Goal: Task Accomplishment & Management: Manage account settings

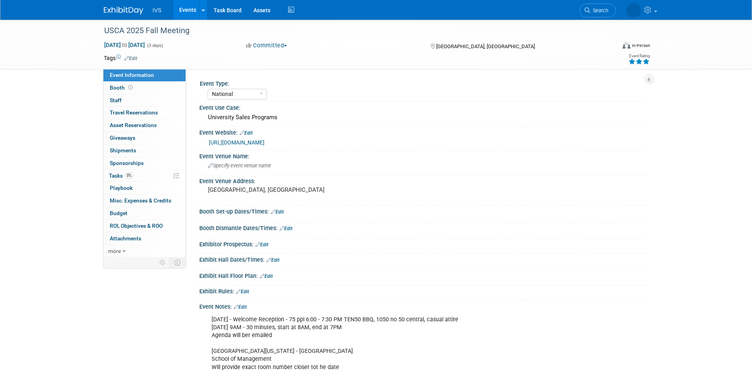
select select "National"
click at [122, 211] on span "Budget" at bounding box center [119, 213] width 18 height 6
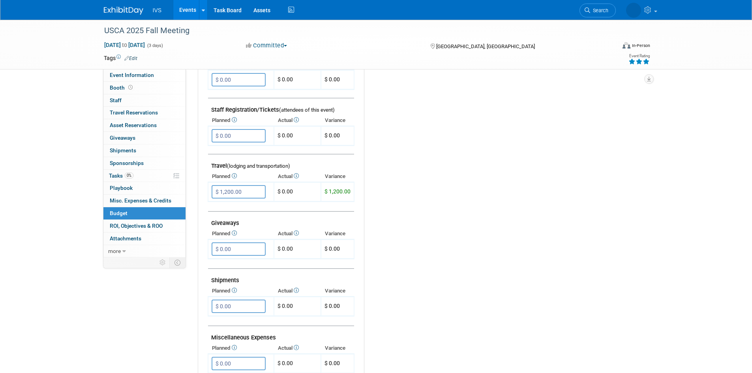
scroll to position [237, 0]
click at [247, 190] on input "$ 1,200.00" at bounding box center [239, 191] width 54 height 13
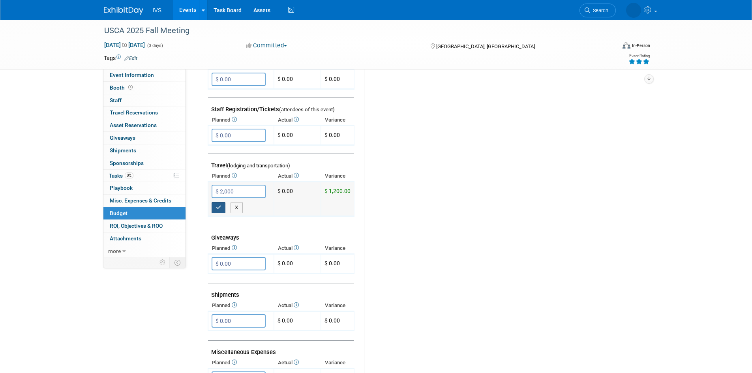
type input "$ 2,000.00"
click at [219, 208] on icon "button" at bounding box center [219, 207] width 6 height 5
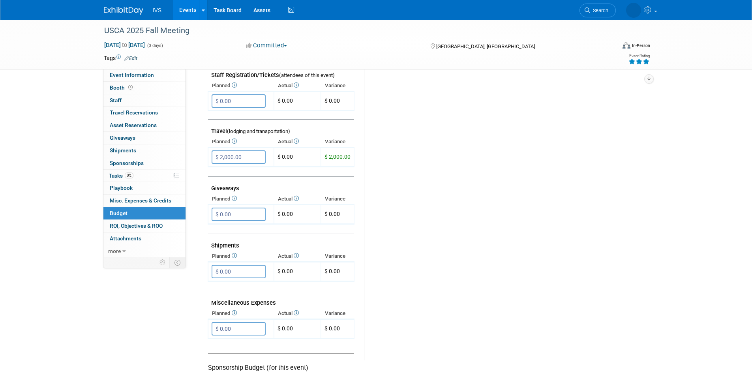
scroll to position [316, 0]
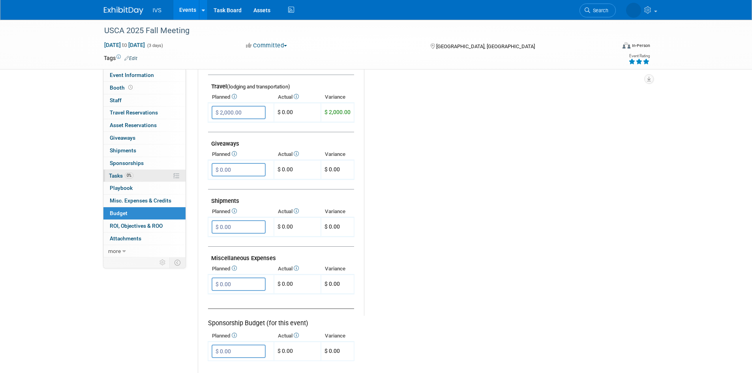
click at [124, 173] on span "Tasks 0%" at bounding box center [121, 176] width 24 height 6
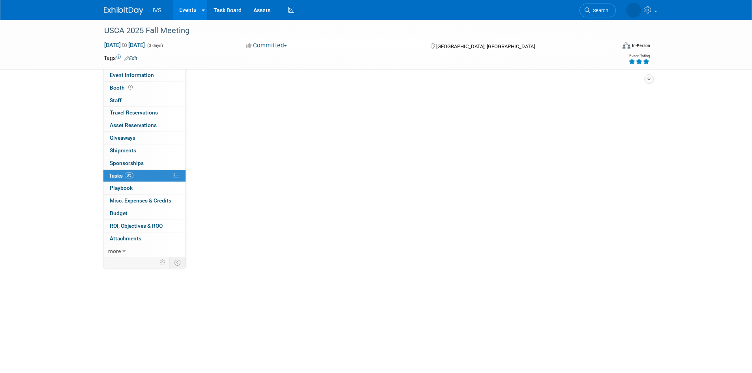
scroll to position [0, 0]
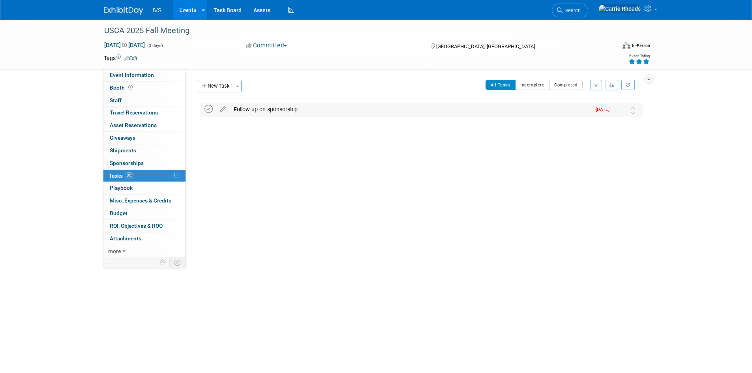
click at [209, 105] on icon at bounding box center [208, 109] width 8 height 8
click at [219, 82] on button "New Task" at bounding box center [216, 86] width 36 height 13
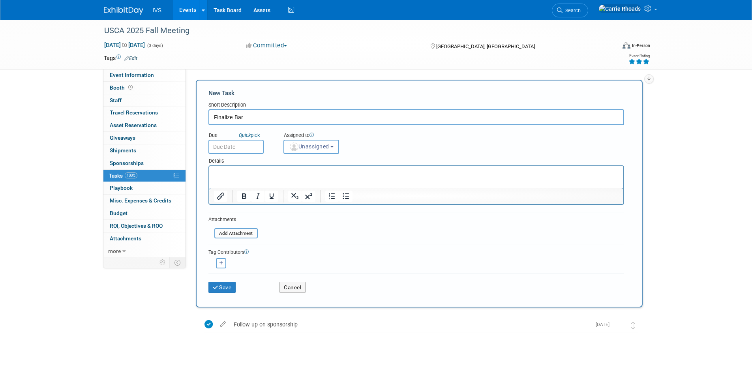
click at [268, 114] on input "Finalize Bar" at bounding box center [416, 117] width 416 height 16
type input "Finalize Bar Order with Ten 50 BBQ"
click at [230, 175] on p "Rich Text Area. Press ALT-0 for help." at bounding box center [416, 173] width 405 height 8
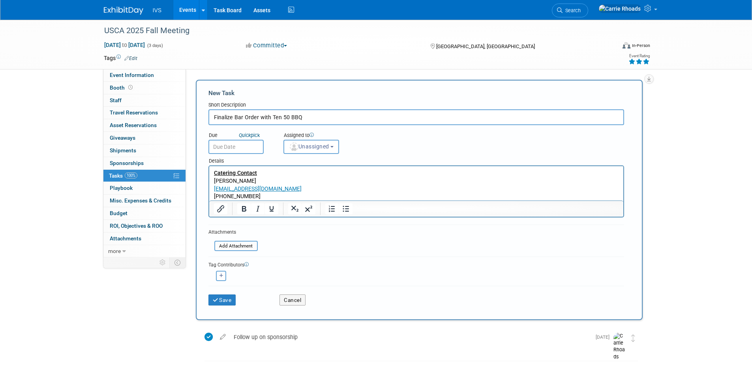
click at [332, 195] on p "972-234-1050" at bounding box center [416, 197] width 405 height 8
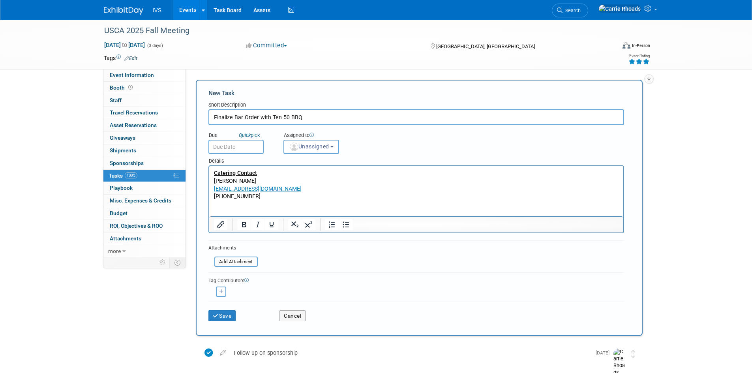
click at [233, 206] on p "Rich Text Area. Press ALT-0 for help." at bounding box center [416, 205] width 405 height 8
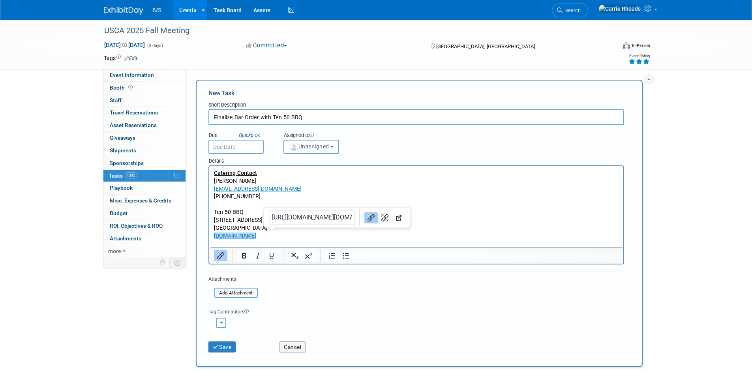
click at [314, 239] on p "www.ten50bbq.com﻿" at bounding box center [416, 236] width 405 height 8
click at [313, 241] on p "Rich Text Area. Press ALT-0 for help." at bounding box center [416, 244] width 405 height 8
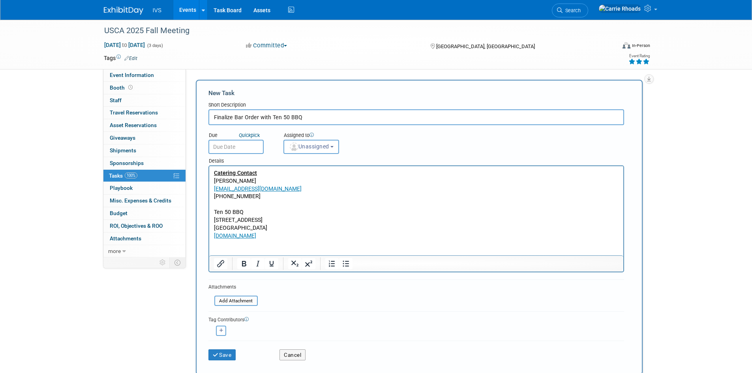
click at [252, 249] on p "Rich Text Area. Press ALT-0 for help." at bounding box center [416, 252] width 405 height 8
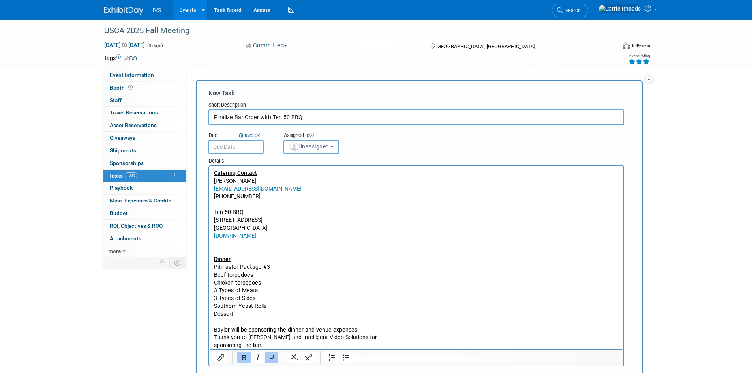
click at [274, 356] on icon "Underline" at bounding box center [271, 357] width 9 height 9
click at [250, 357] on button "Bold" at bounding box center [243, 357] width 13 height 11
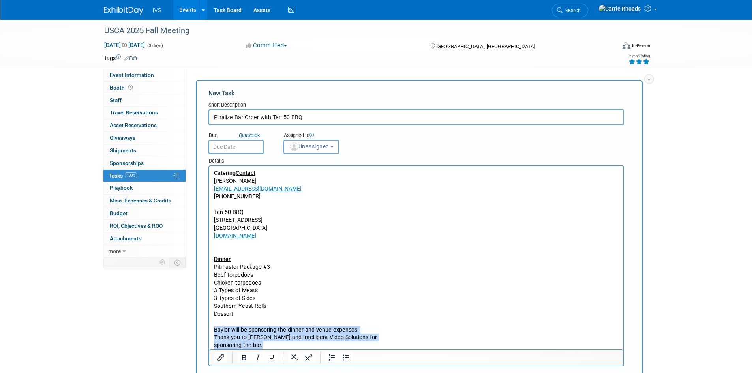
drag, startPoint x: 264, startPoint y: 346, endPoint x: 203, endPoint y: 329, distance: 64.2
click at [209, 329] on html "Catering Contact ﻿ Alana Dowden alana@ten50bbq.com 972-234-1050 Ten 50 BBQ 1050…" at bounding box center [416, 257] width 414 height 183
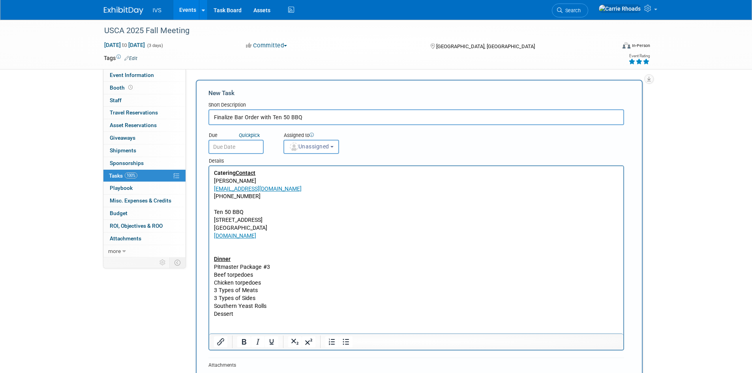
click at [231, 248] on p "Rich Text Area. Press ALT-0 for help." at bounding box center [416, 252] width 405 height 8
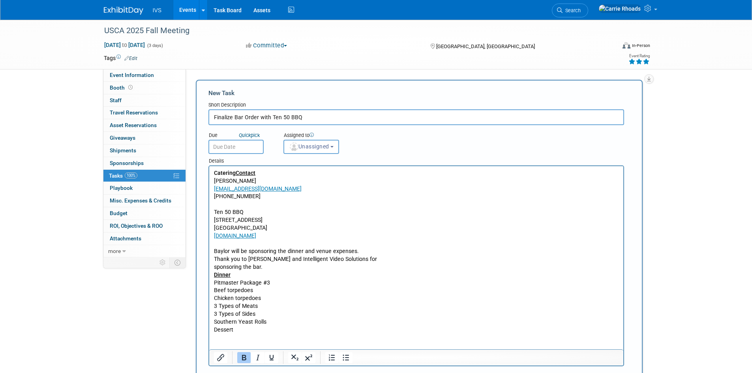
click at [239, 343] on p "Rich Text Area. Press ALT-0 for help." at bounding box center [416, 345] width 405 height 8
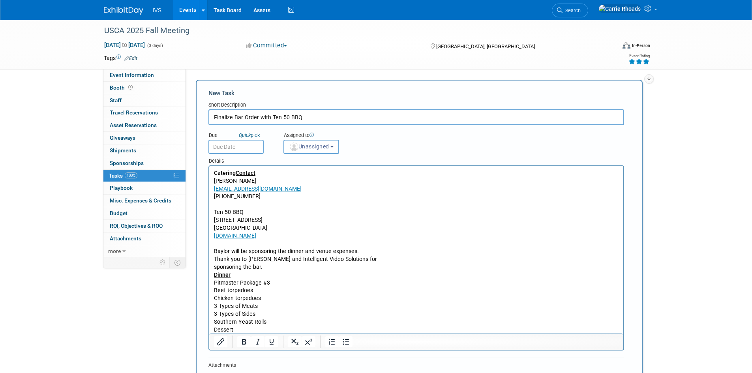
click at [271, 266] on p "sponsoring the bar." at bounding box center [416, 267] width 405 height 8
click at [287, 264] on p "sponsoring the bar." at bounding box center [416, 267] width 405 height 8
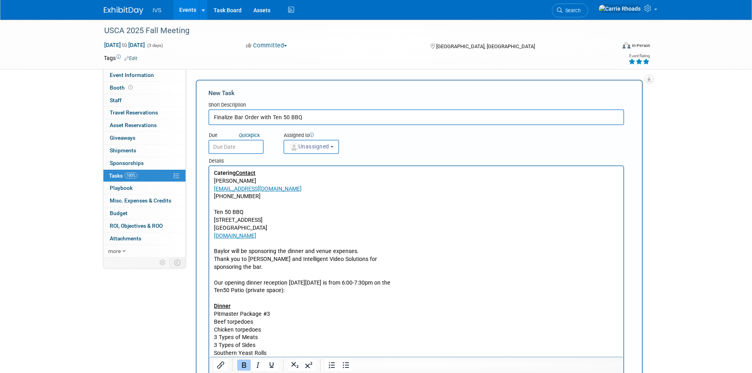
click at [322, 298] on p "Rich Text Area. Press ALT-0 for help." at bounding box center [416, 299] width 405 height 8
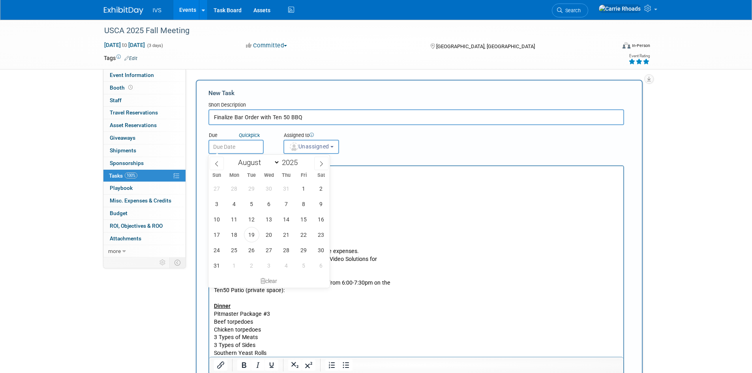
click at [241, 146] on input "text" at bounding box center [235, 147] width 55 height 14
click at [253, 251] on span "26" at bounding box center [251, 249] width 15 height 15
type input "Aug 26, 2025"
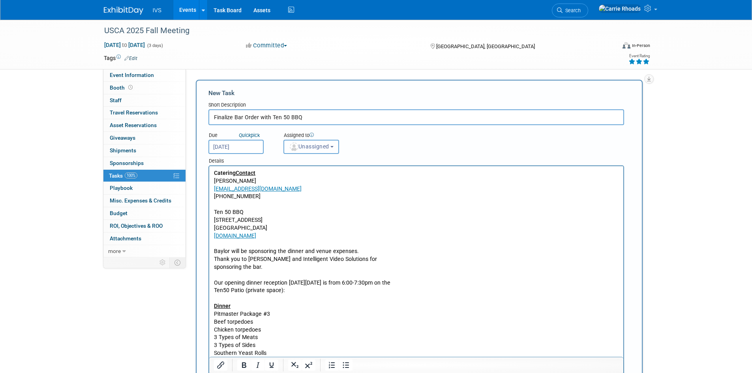
click at [310, 149] on span "Unassigned" at bounding box center [309, 146] width 40 height 6
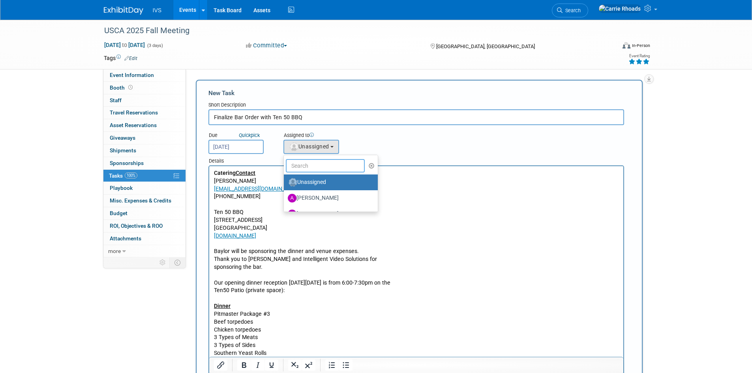
click at [310, 167] on input "text" at bounding box center [325, 165] width 79 height 13
type input "Carr"
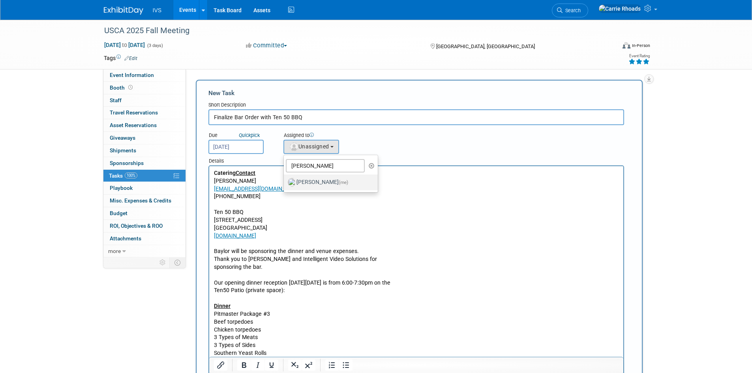
click at [319, 182] on label "Carrie Rhoads (me)" at bounding box center [329, 182] width 83 height 13
click at [285, 182] on input "Carrie Rhoads (me)" at bounding box center [282, 181] width 5 height 5
select select "5b2fb08f-64b8-4437-9630-b83e86b7043e"
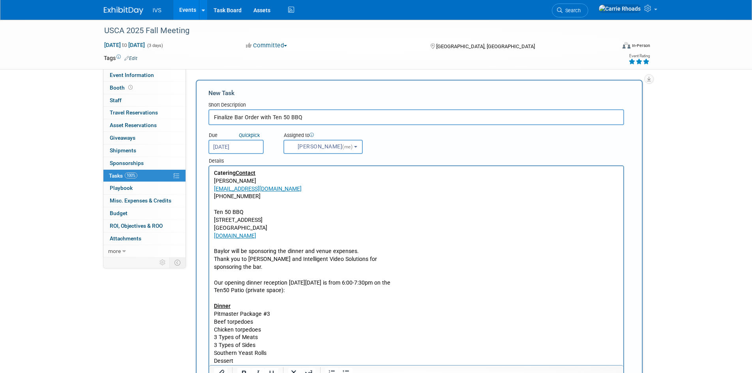
scroll to position [197, 0]
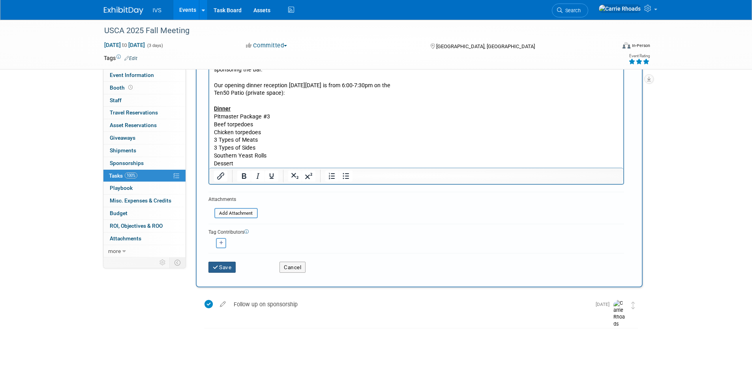
click at [222, 264] on button "Save" at bounding box center [222, 267] width 28 height 11
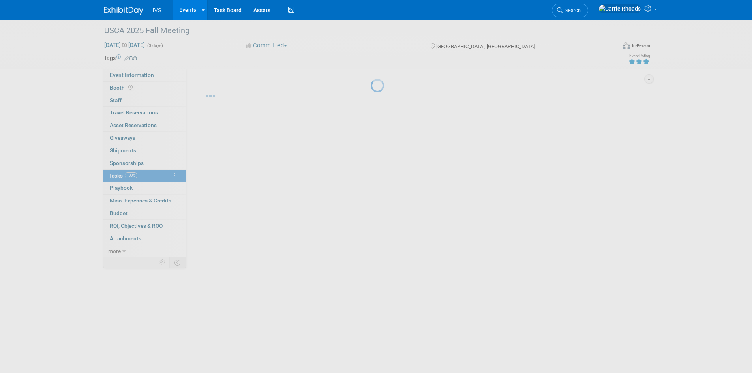
scroll to position [0, 0]
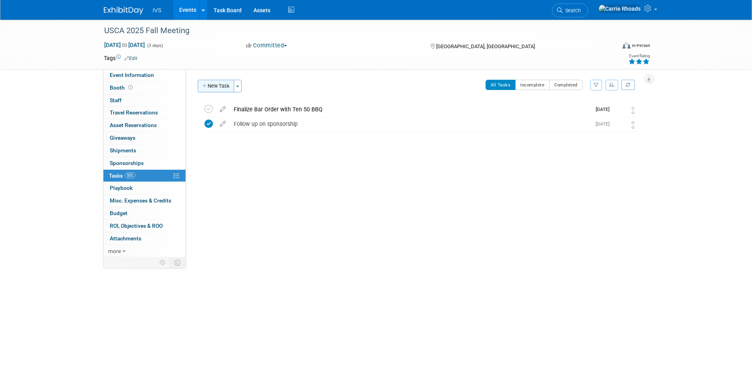
click at [215, 86] on button "New Task" at bounding box center [216, 86] width 36 height 13
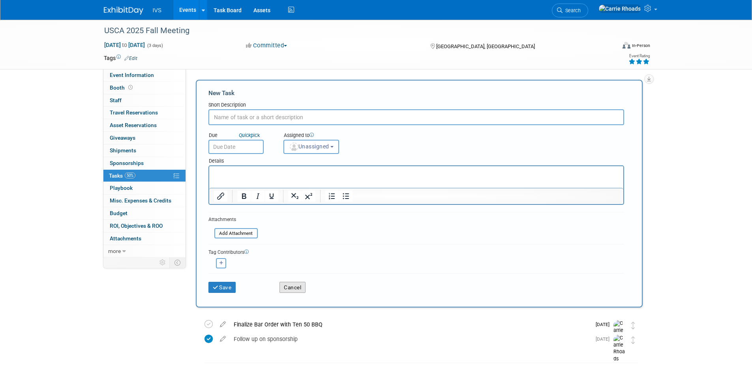
click at [296, 287] on button "Cancel" at bounding box center [292, 287] width 26 height 11
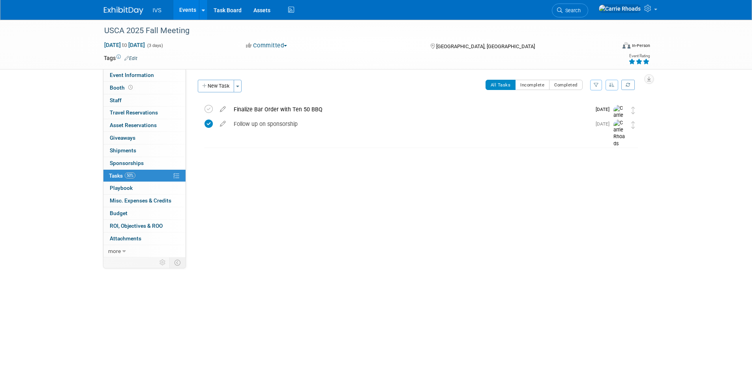
click at [116, 11] on img at bounding box center [123, 11] width 39 height 8
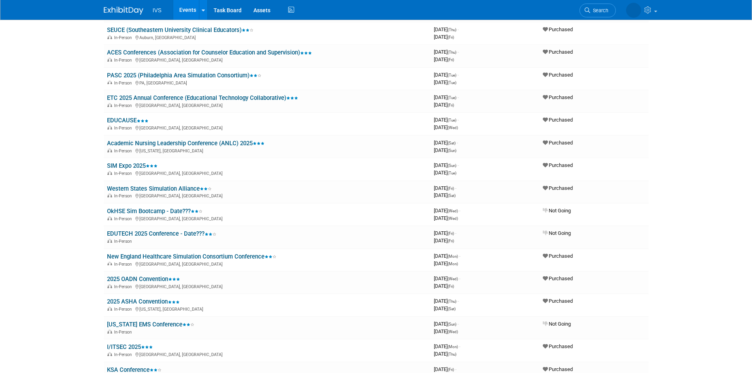
scroll to position [316, 0]
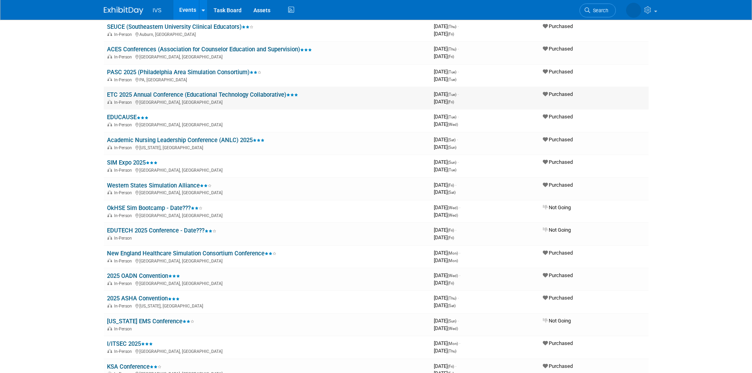
click at [171, 96] on link "ETC 2025 Annual Conference (Educational Technology Collaborative)" at bounding box center [202, 94] width 191 height 7
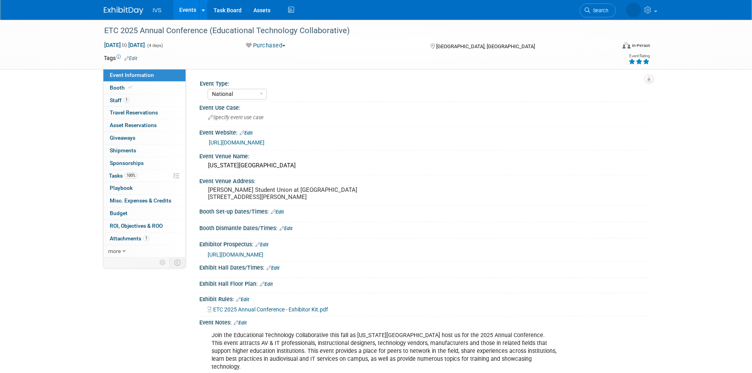
select select "National"
click at [122, 87] on span "Booth" at bounding box center [122, 87] width 24 height 6
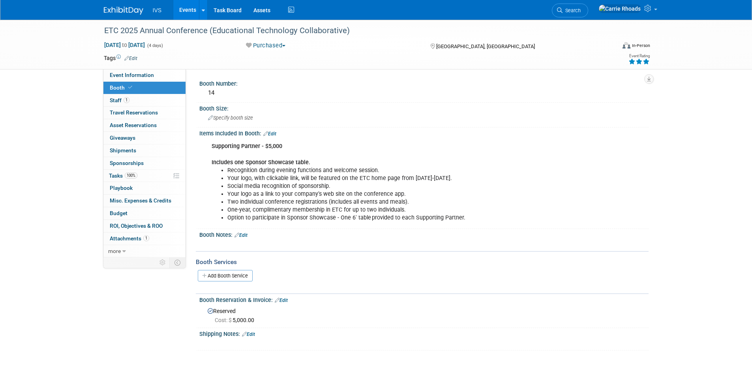
click at [126, 10] on img at bounding box center [123, 11] width 39 height 8
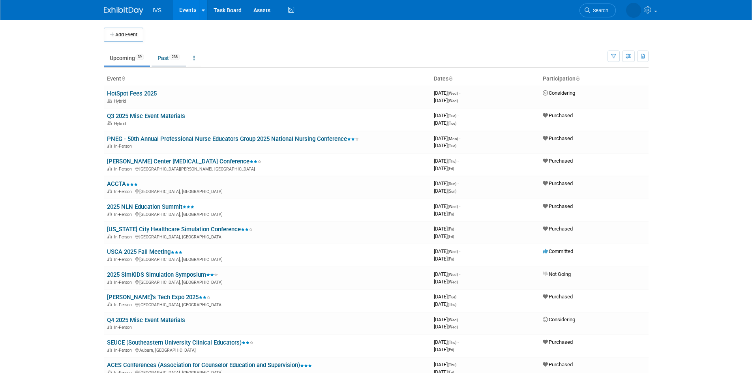
click at [171, 62] on link "Past 238" at bounding box center [169, 58] width 34 height 15
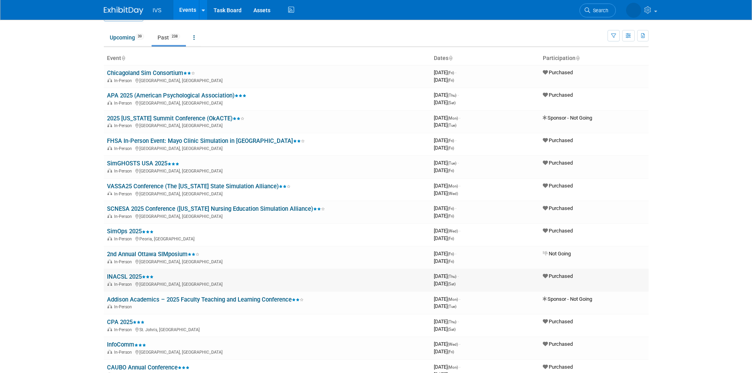
scroll to position [39, 0]
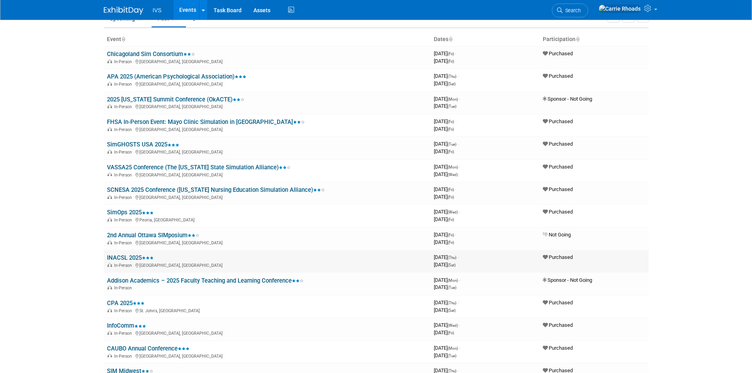
click at [128, 259] on link "INACSL 2025" at bounding box center [130, 257] width 47 height 7
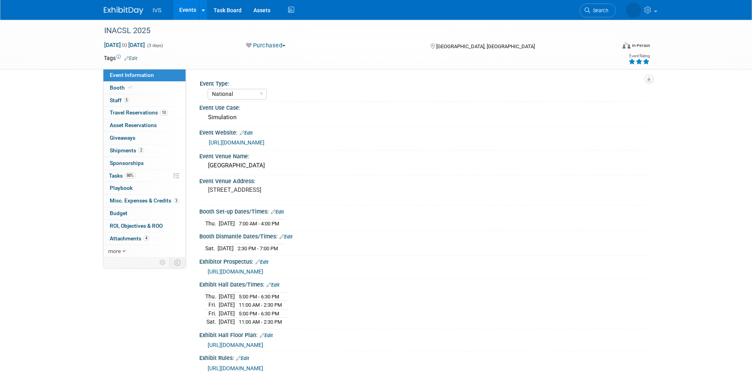
select select "National"
click at [128, 240] on span "Attachments 4" at bounding box center [129, 238] width 39 height 6
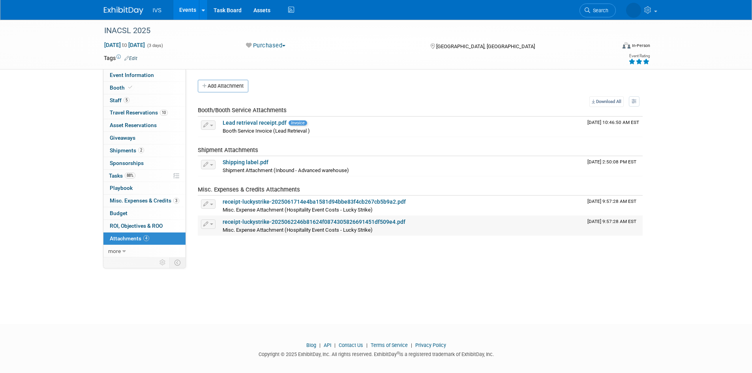
click at [254, 223] on link "receipt-luckystrike-2025062246b81624f0874305826691451df509e4.pdf" at bounding box center [314, 222] width 183 height 6
click at [260, 201] on link "receipt-luckystrike-2025061714e4ba1581d94bbe83f4cb267cb5b9a2.pdf" at bounding box center [314, 202] width 183 height 6
click at [119, 8] on img at bounding box center [123, 11] width 39 height 8
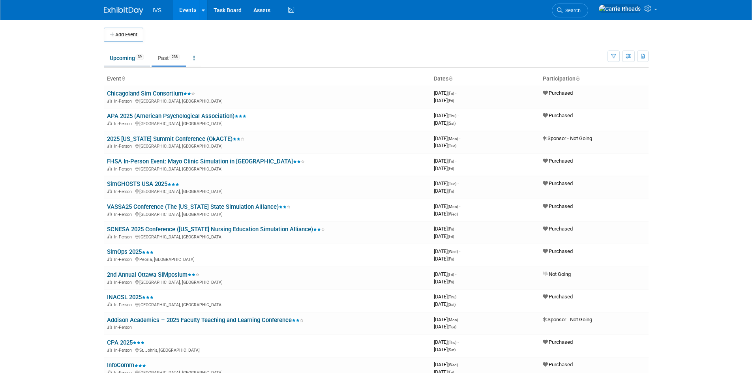
click at [123, 62] on link "Upcoming 39" at bounding box center [127, 58] width 46 height 15
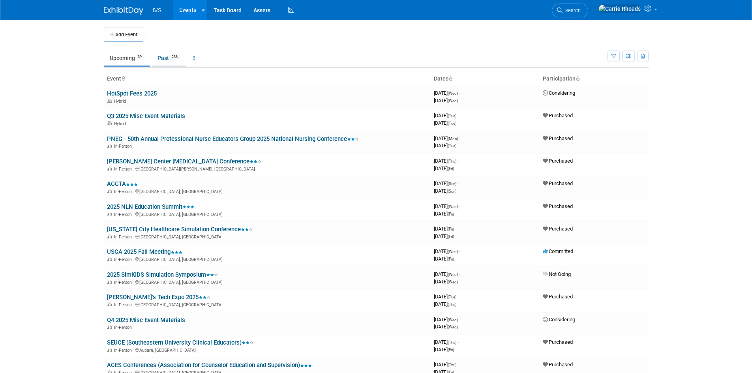
click at [166, 59] on link "Past 238" at bounding box center [169, 58] width 34 height 15
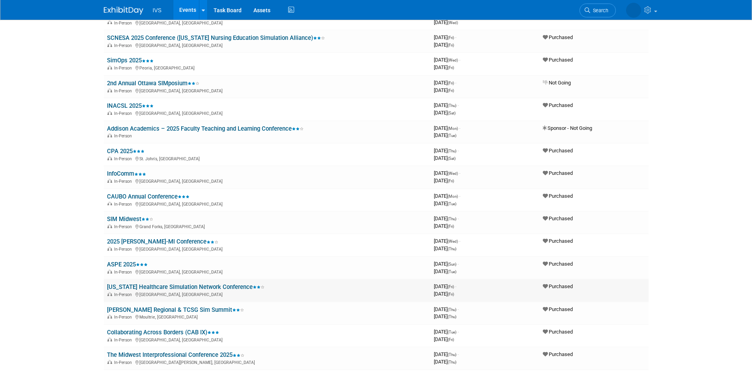
scroll to position [197, 0]
